Goal: Transaction & Acquisition: Subscribe to service/newsletter

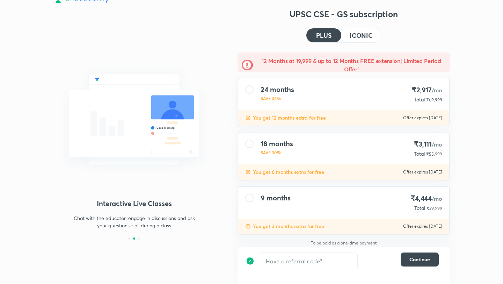
scroll to position [15, 0]
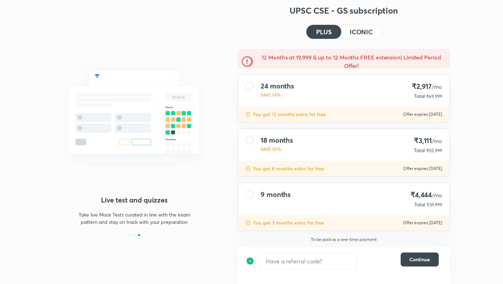
click at [333, 200] on div "9 months ₹4,444 /mo Total ₹39,999" at bounding box center [343, 199] width 211 height 32
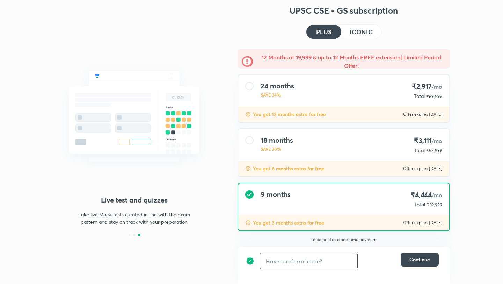
click at [304, 265] on input "text" at bounding box center [308, 260] width 97 height 16
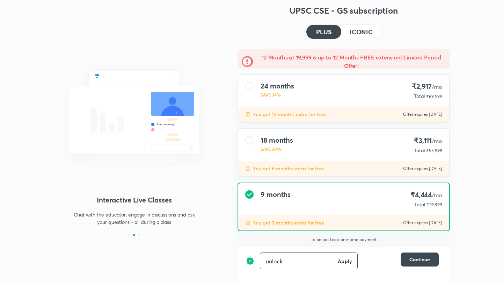
type input "unlock"
click at [340, 263] on h6 "Apply" at bounding box center [345, 260] width 14 height 7
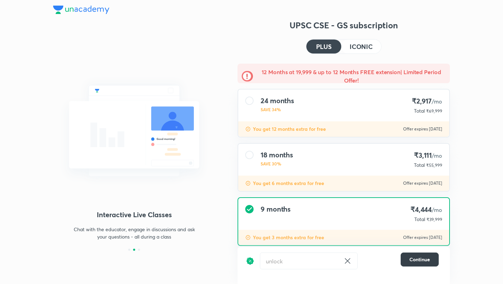
click at [422, 258] on span "Continue" at bounding box center [419, 259] width 21 height 7
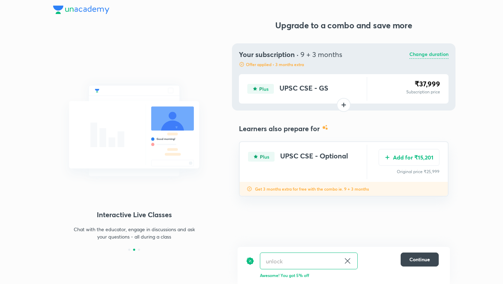
click at [428, 51] on p "Change duration" at bounding box center [428, 54] width 39 height 8
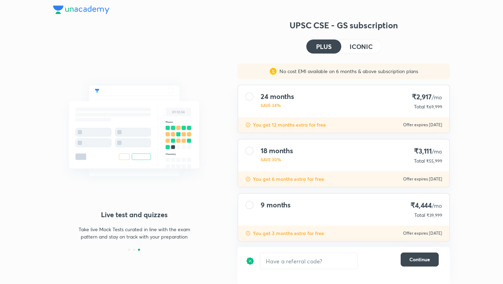
click at [348, 48] on button "ICONIC" at bounding box center [361, 46] width 40 height 14
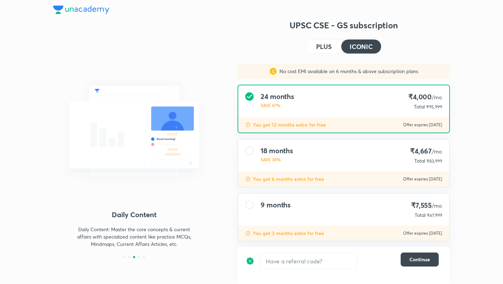
click at [323, 50] on h4 "PLUS" at bounding box center [323, 46] width 15 height 6
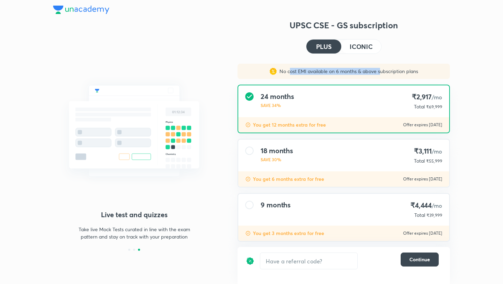
drag, startPoint x: 289, startPoint y: 70, endPoint x: 380, endPoint y: 69, distance: 90.8
click at [380, 69] on p "No cost EMI available on 6 months & above subscription plans" at bounding box center [347, 71] width 141 height 7
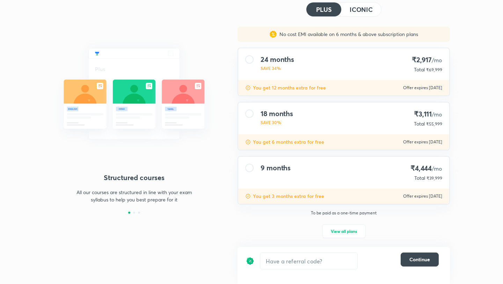
scroll to position [41, 0]
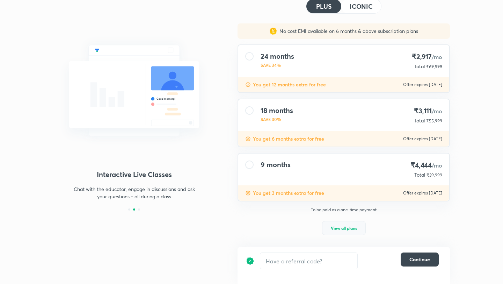
click at [336, 224] on span "View all plans" at bounding box center [344, 227] width 26 height 7
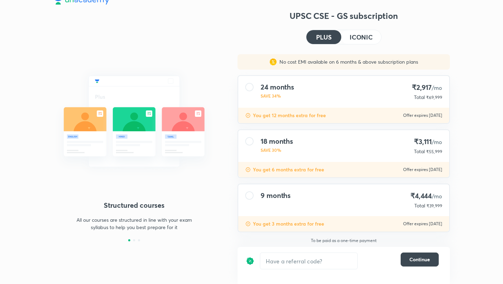
click at [289, 101] on div "24 months SAVE 34% ₹2,917 /mo Total ₹69,999" at bounding box center [343, 92] width 211 height 32
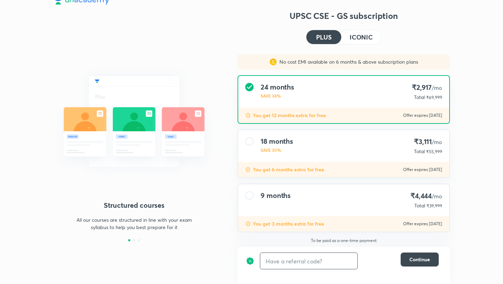
click at [275, 258] on input "text" at bounding box center [308, 260] width 97 height 16
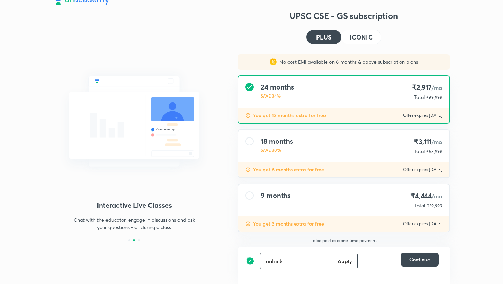
type input "unlock"
click at [347, 261] on h6 "Apply" at bounding box center [345, 260] width 14 height 7
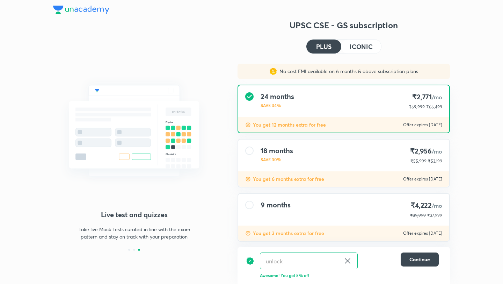
scroll to position [9, 0]
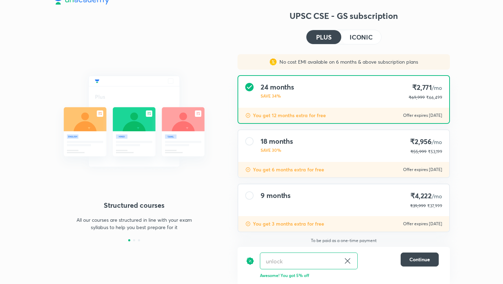
click at [277, 201] on div "9 months" at bounding box center [275, 200] width 30 height 18
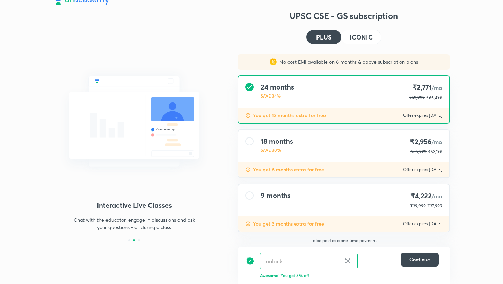
click at [237, 46] on div "UPSC CSE - GS subscription PLUS ICONIC No cost EMI available on 6 months & abov…" at bounding box center [343, 146] width 212 height 273
click at [260, 206] on div "9 months" at bounding box center [275, 200] width 30 height 18
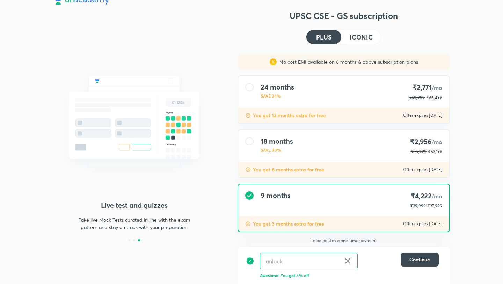
click at [308, 204] on div "9 months ₹4,222 /mo ₹39,999 ₹37,999" at bounding box center [343, 200] width 211 height 32
click at [296, 157] on div "18 months SAVE 30% ₹2,956 /mo ₹55,999 ₹53,199" at bounding box center [343, 146] width 211 height 32
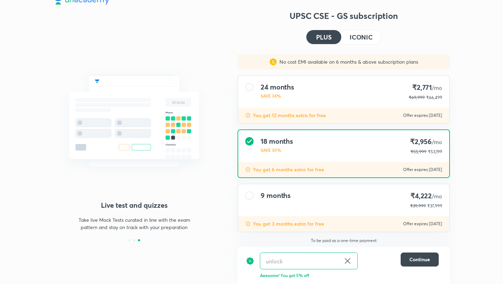
click at [300, 129] on div "No cost EMI available on 6 months & above subscription plans 24 months SAVE 34%…" at bounding box center [343, 151] width 223 height 194
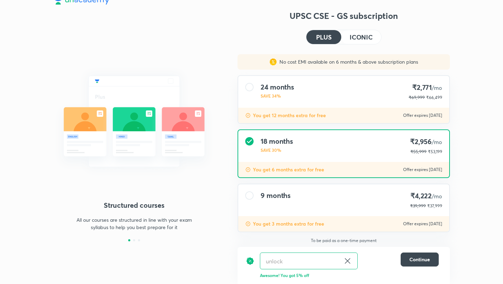
click at [274, 97] on p "SAVE 34%" at bounding box center [277, 96] width 34 height 6
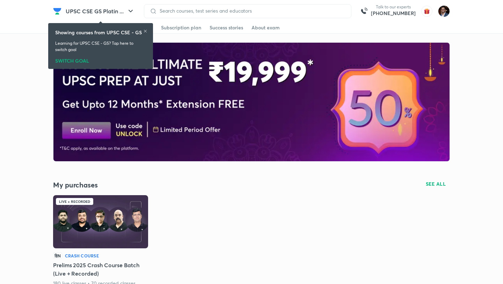
click at [146, 31] on icon at bounding box center [145, 31] width 4 height 4
click at [190, 32] on link "Subscription plan" at bounding box center [181, 27] width 40 height 11
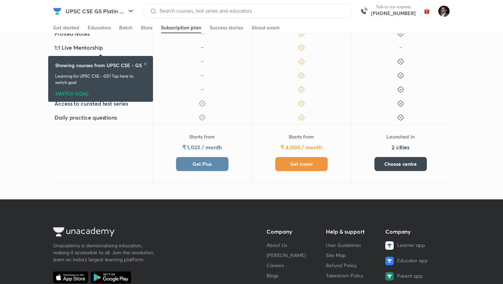
scroll to position [263, 0]
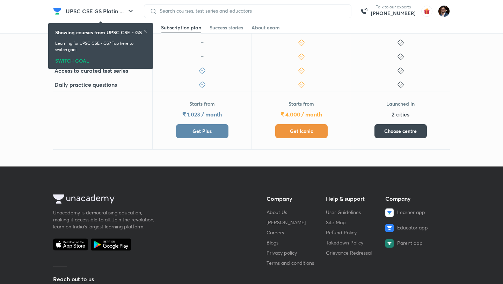
click at [210, 128] on span "Get Plus" at bounding box center [201, 130] width 19 height 7
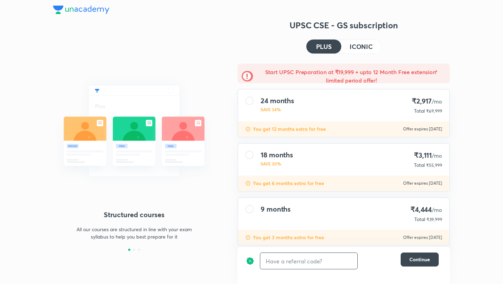
click at [299, 254] on input "text" at bounding box center [308, 260] width 97 height 16
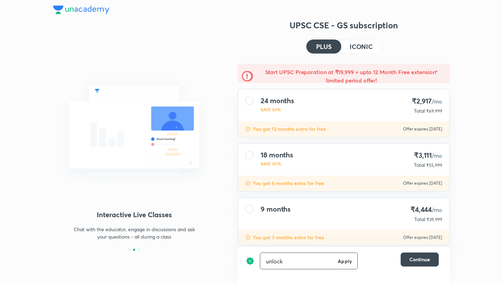
type input "unlock"
click at [344, 260] on h6 "Apply" at bounding box center [345, 260] width 14 height 7
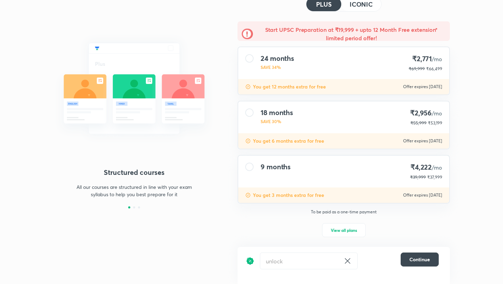
scroll to position [44, 0]
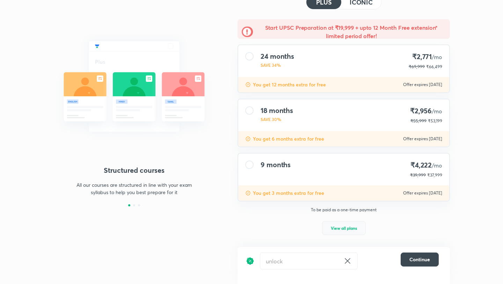
click at [338, 231] on button "View all plans" at bounding box center [344, 228] width 44 height 14
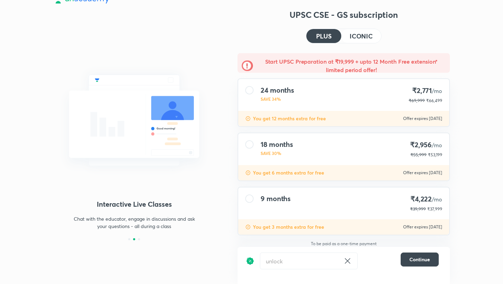
scroll to position [9, 0]
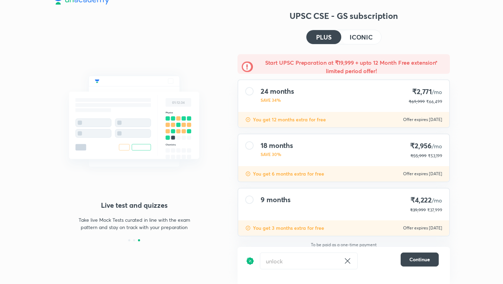
click at [253, 150] on div "18 months SAVE 30% ₹2,956 /mo ₹55,999 ₹53,199" at bounding box center [343, 150] width 211 height 32
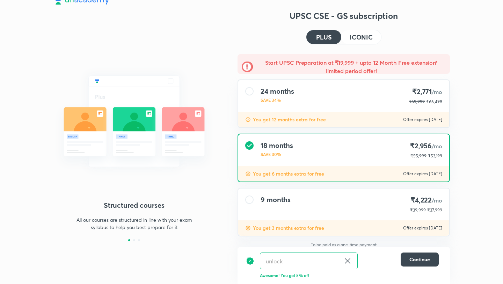
click at [252, 106] on div "24 months SAVE 34% ₹2,771 /mo ₹69,999 ₹66,499" at bounding box center [343, 96] width 211 height 32
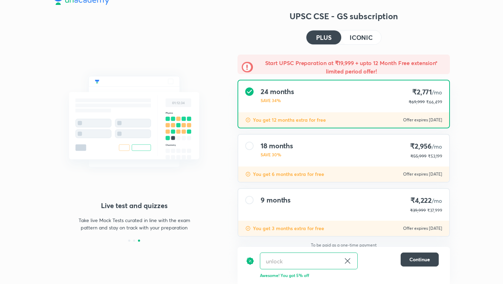
scroll to position [14, 0]
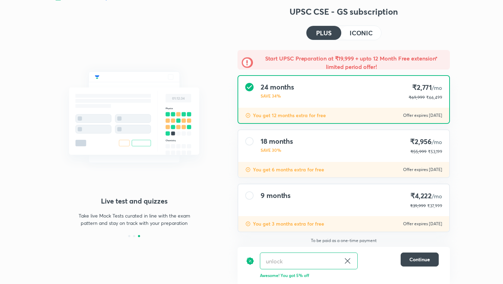
click at [293, 197] on div "9 months ₹4,222 /mo ₹39,999 ₹37,999" at bounding box center [343, 200] width 211 height 32
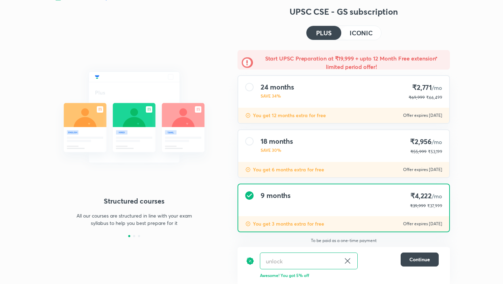
click at [351, 262] on icon at bounding box center [347, 260] width 8 height 8
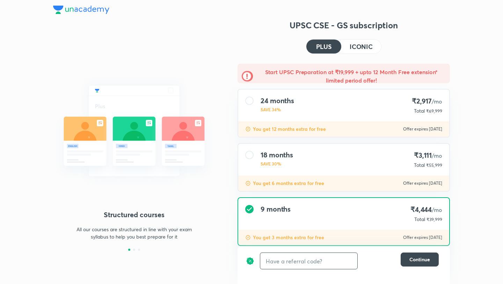
scroll to position [14, 0]
